Goal: Transaction & Acquisition: Purchase product/service

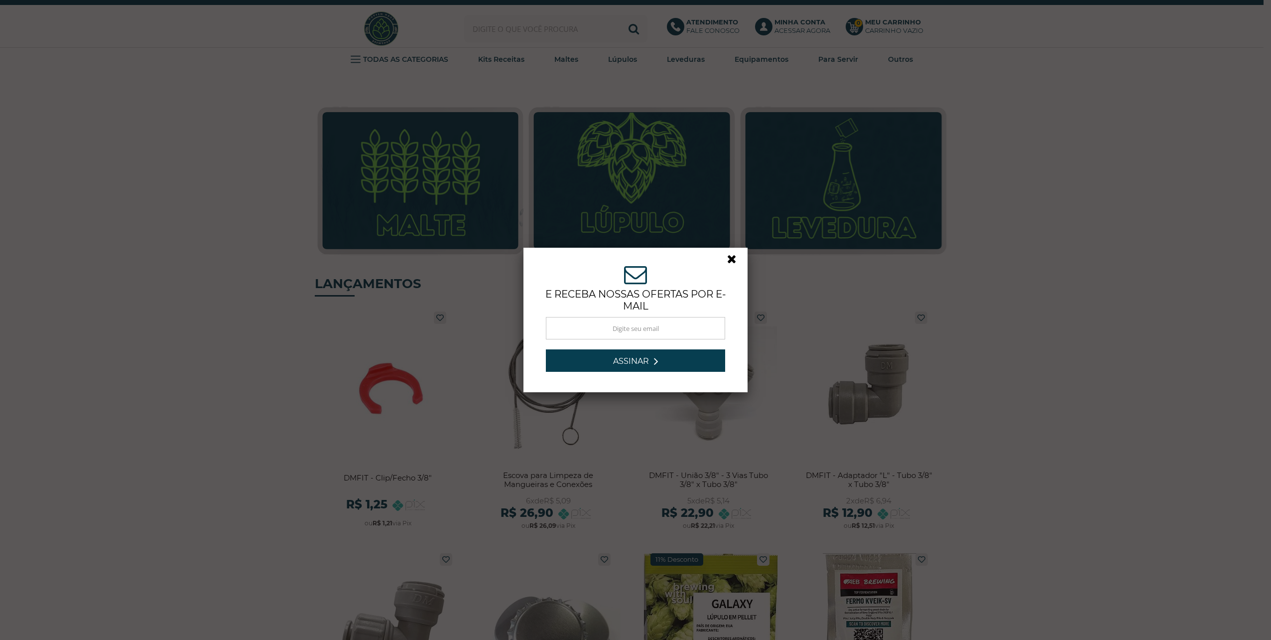
click at [736, 262] on link at bounding box center [736, 262] width 18 height 18
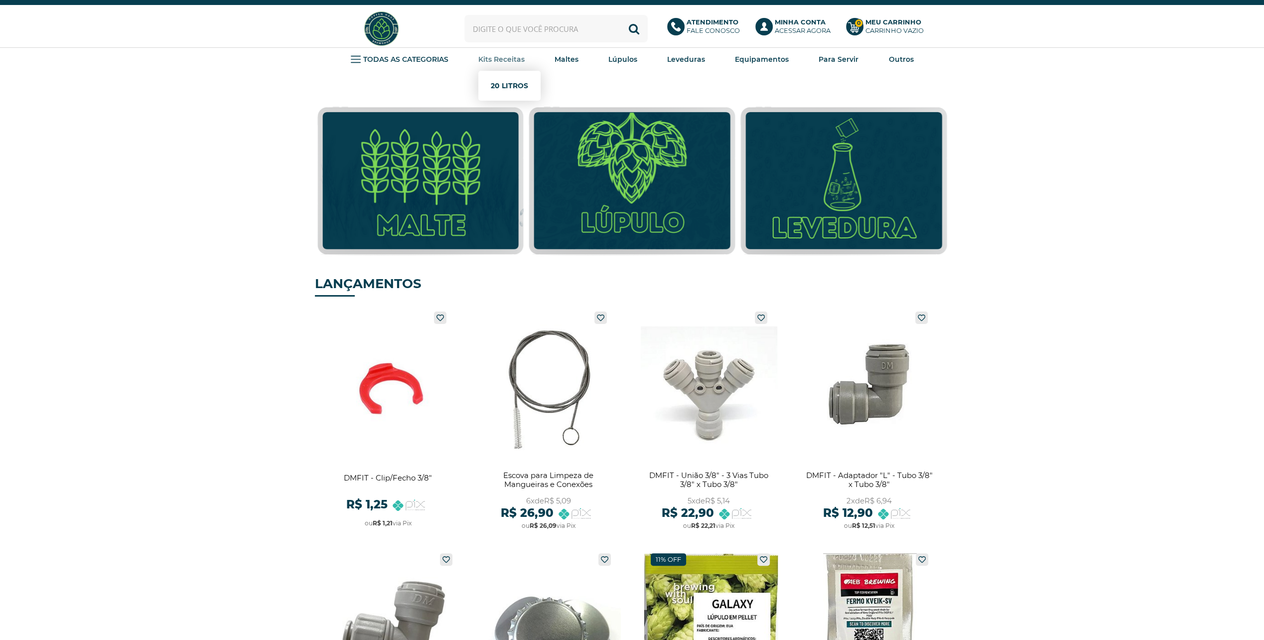
click at [502, 80] on link "20 Litros" at bounding box center [509, 86] width 37 height 20
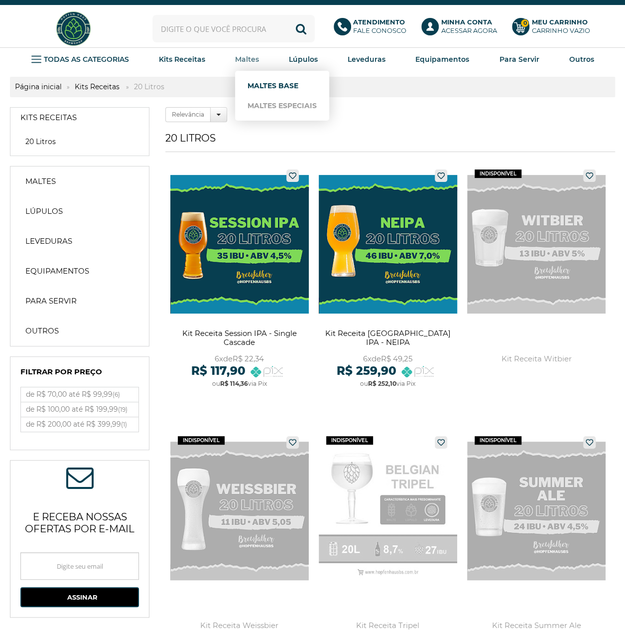
click at [267, 90] on link "Maltes Base" at bounding box center [282, 86] width 69 height 20
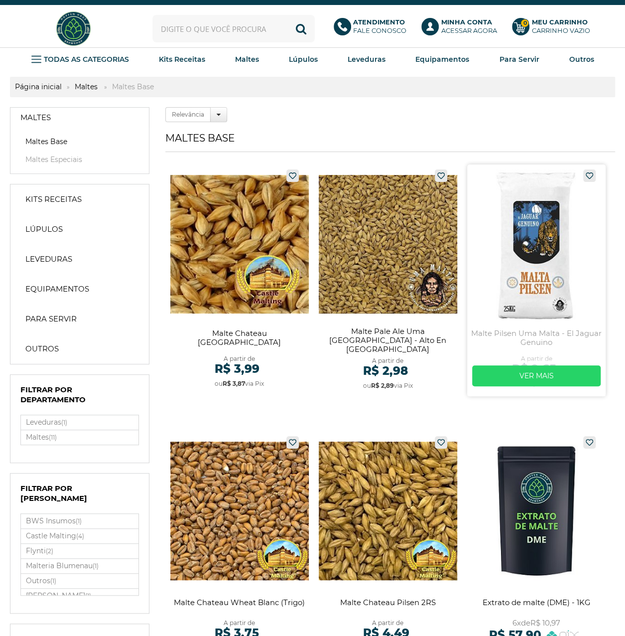
click at [498, 275] on link at bounding box center [536, 280] width 139 height 232
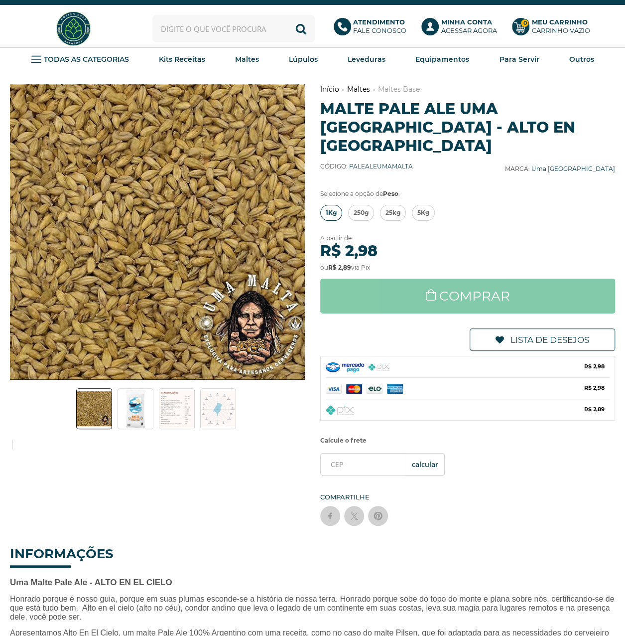
click at [335, 205] on span "1Kg" at bounding box center [331, 212] width 11 height 15
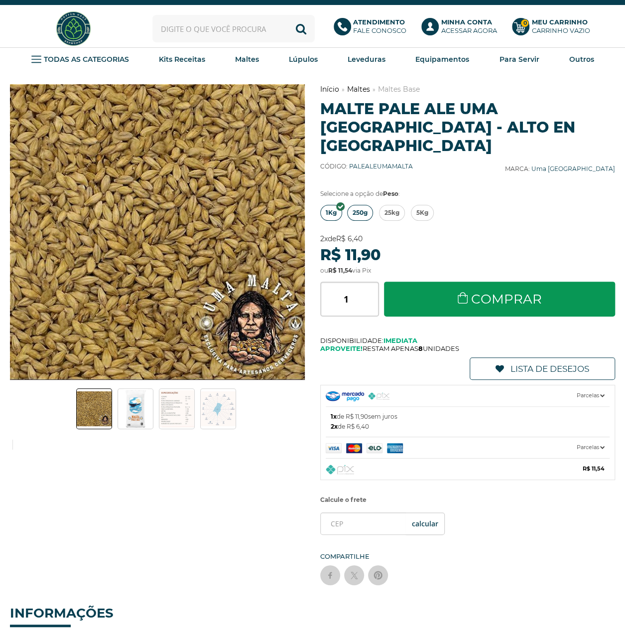
click at [354, 205] on span "250g" at bounding box center [360, 212] width 15 height 15
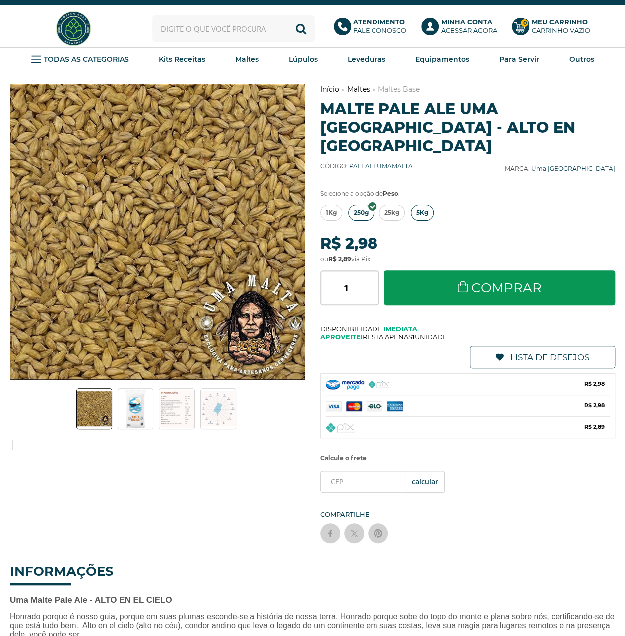
click at [420, 205] on span "5Kg" at bounding box center [423, 212] width 12 height 15
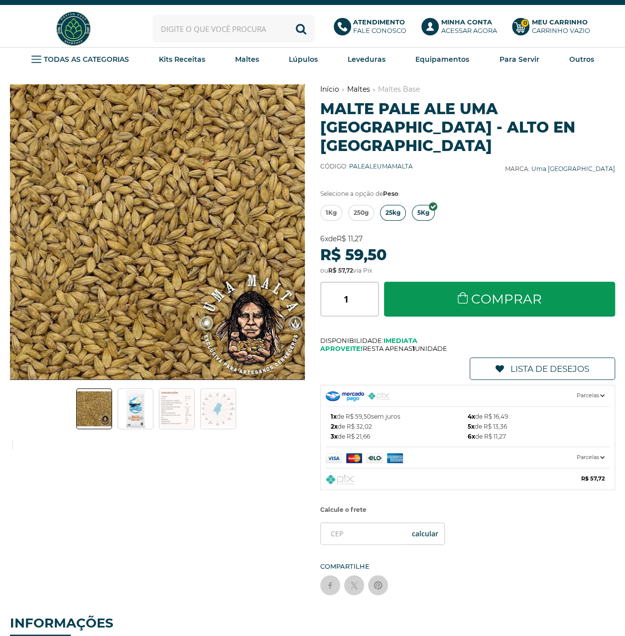
click at [395, 205] on span "25kg" at bounding box center [393, 212] width 15 height 15
click at [370, 205] on link "250g" at bounding box center [361, 213] width 26 height 16
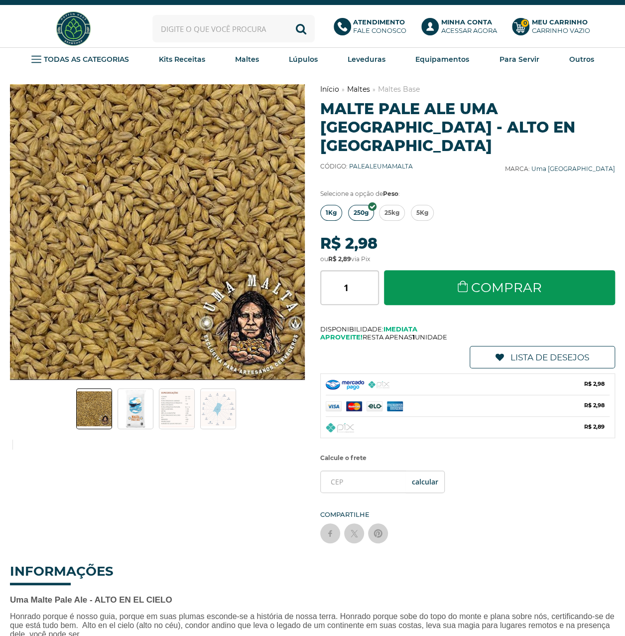
click at [330, 205] on span "1Kg" at bounding box center [331, 212] width 11 height 15
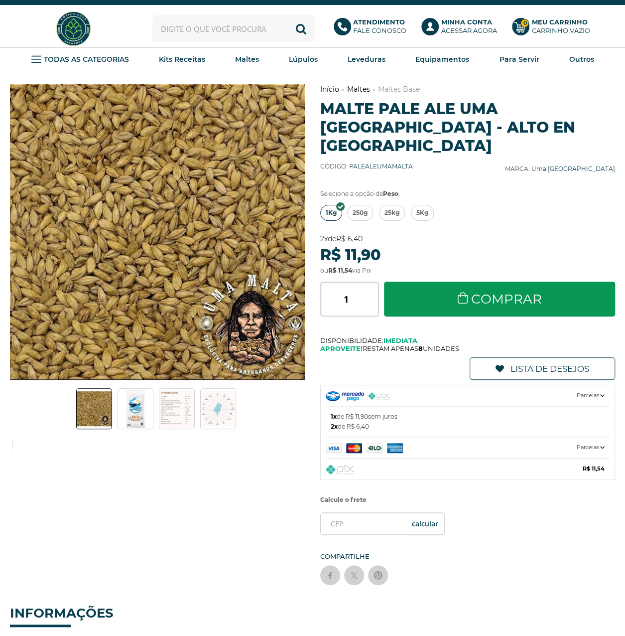
click at [238, 31] on input "text" at bounding box center [233, 28] width 162 height 27
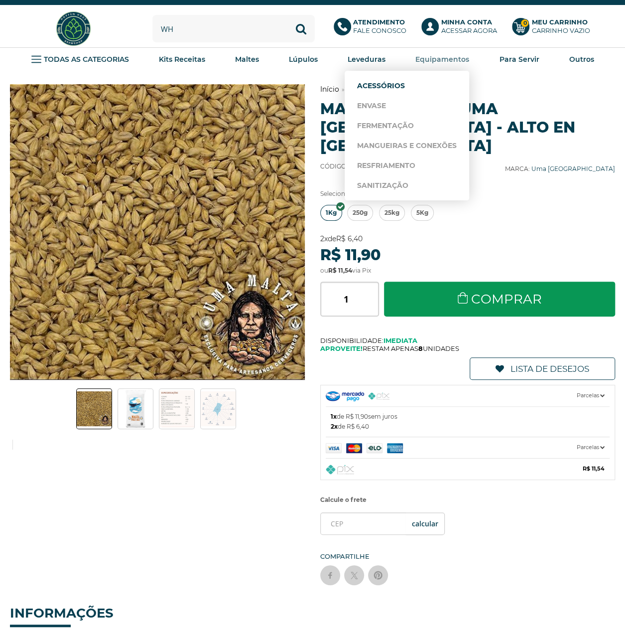
type input "wh"
click at [399, 94] on link "Acessórios" at bounding box center [407, 86] width 100 height 20
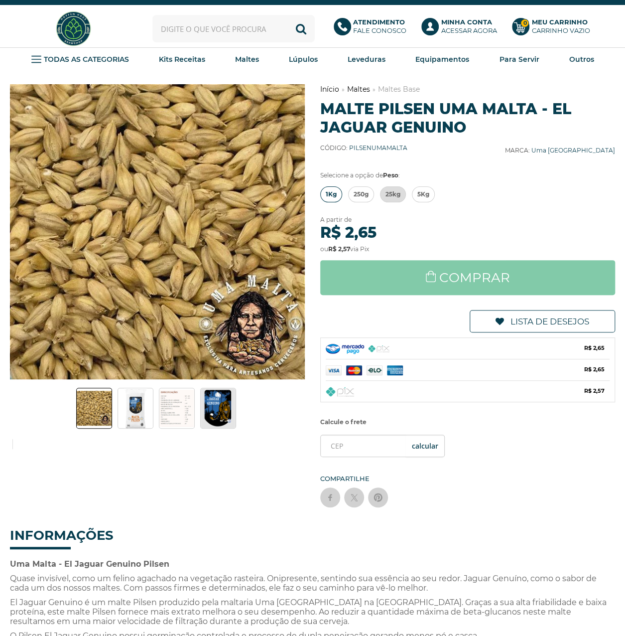
click at [339, 196] on link "1Kg" at bounding box center [331, 194] width 22 height 16
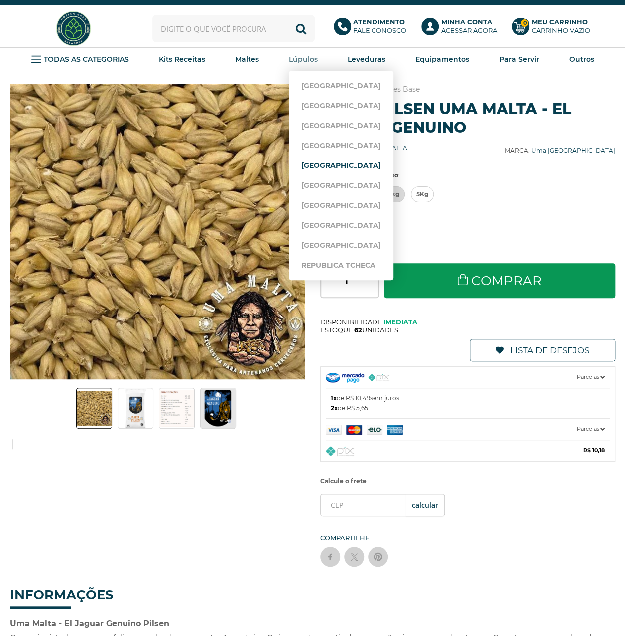
click at [323, 159] on link "[GEOGRAPHIC_DATA]" at bounding box center [341, 165] width 80 height 20
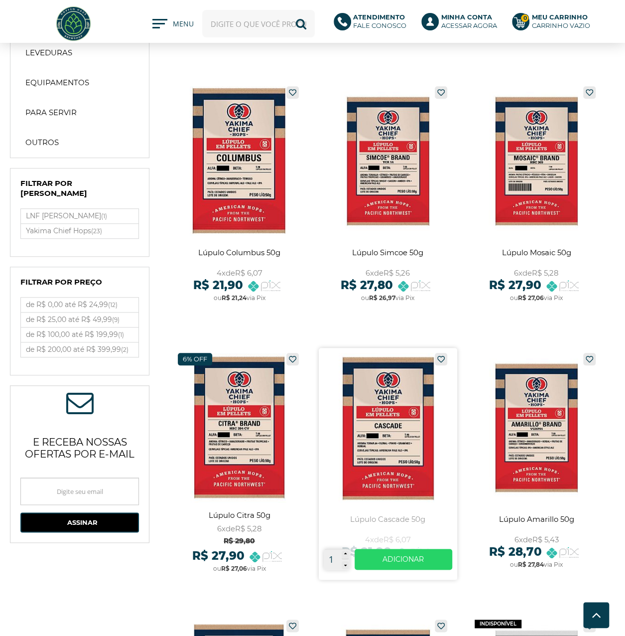
scroll to position [299, 0]
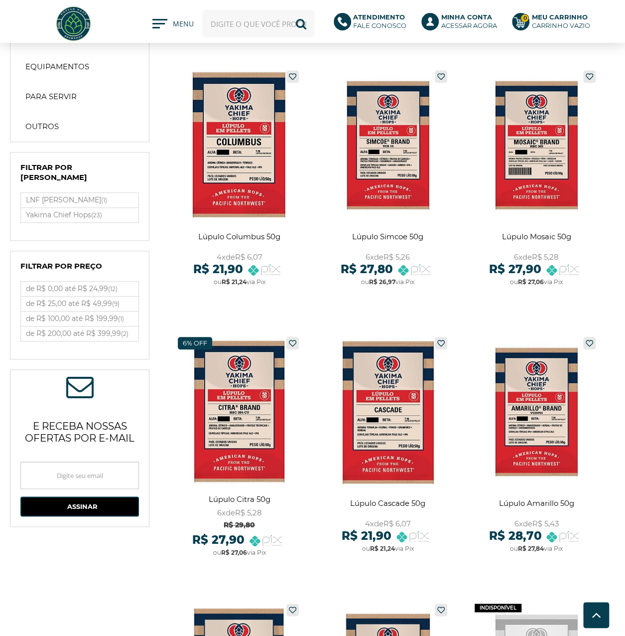
click at [279, 20] on input "text" at bounding box center [258, 23] width 112 height 27
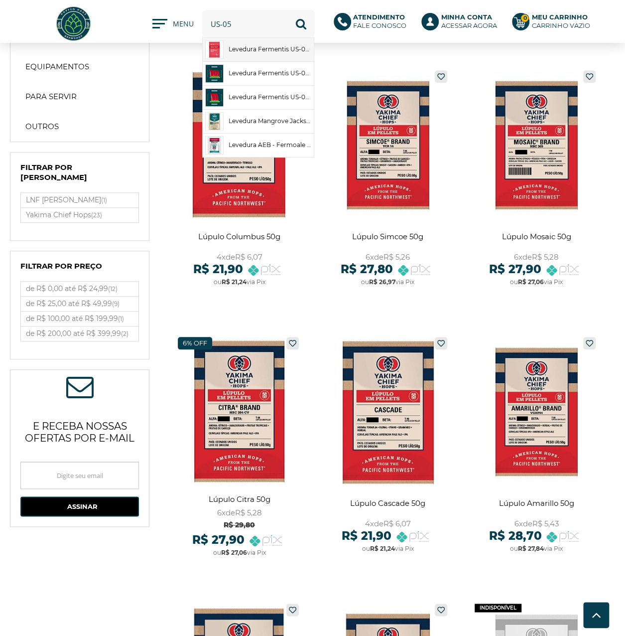
click at [269, 44] on link "Levedura Fermentis US-05 11,5g" at bounding box center [258, 49] width 111 height 23
type input "Levedura Fermentis US-05 11,5g"
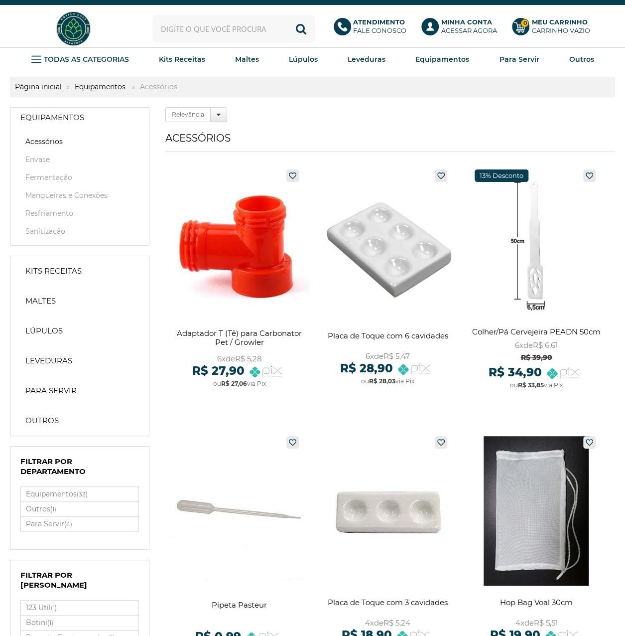
click at [211, 34] on input "text" at bounding box center [233, 28] width 162 height 27
type input "whir"
click at [287, 15] on button "Buscar" at bounding box center [300, 28] width 27 height 27
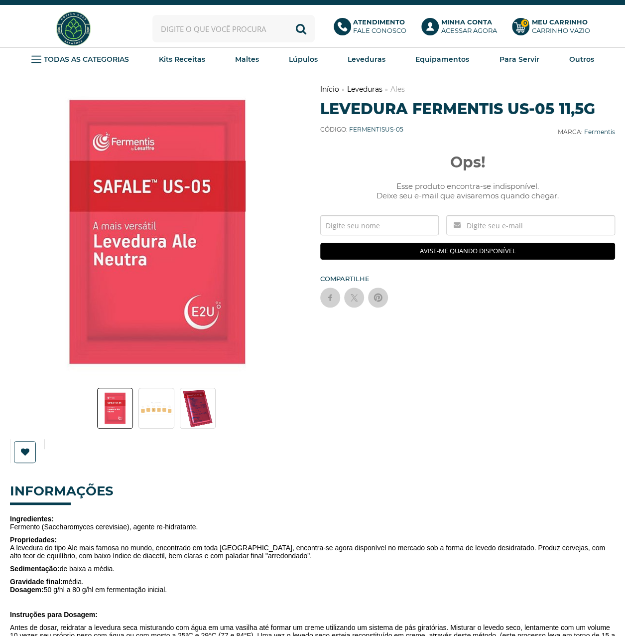
click at [190, 29] on input "text" at bounding box center [233, 28] width 162 height 27
type input "us"
click at [287, 15] on button "Buscar" at bounding box center [300, 28] width 27 height 27
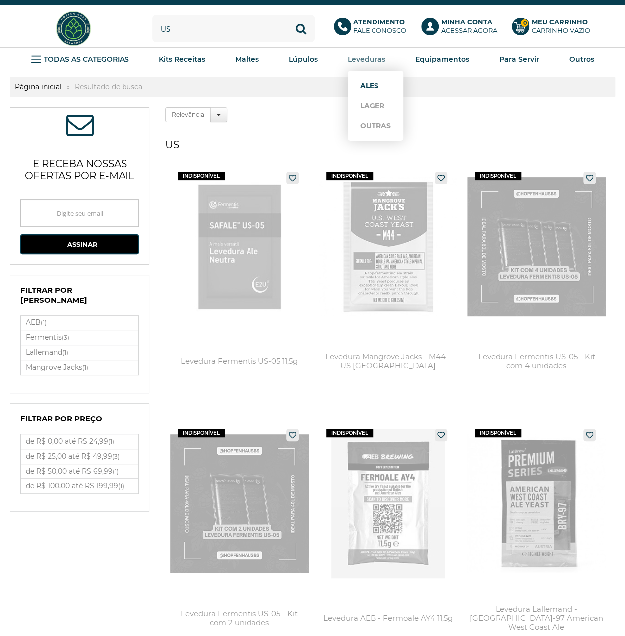
click at [368, 82] on link "Ales" at bounding box center [375, 86] width 31 height 20
